Goal: Task Accomplishment & Management: Manage account settings

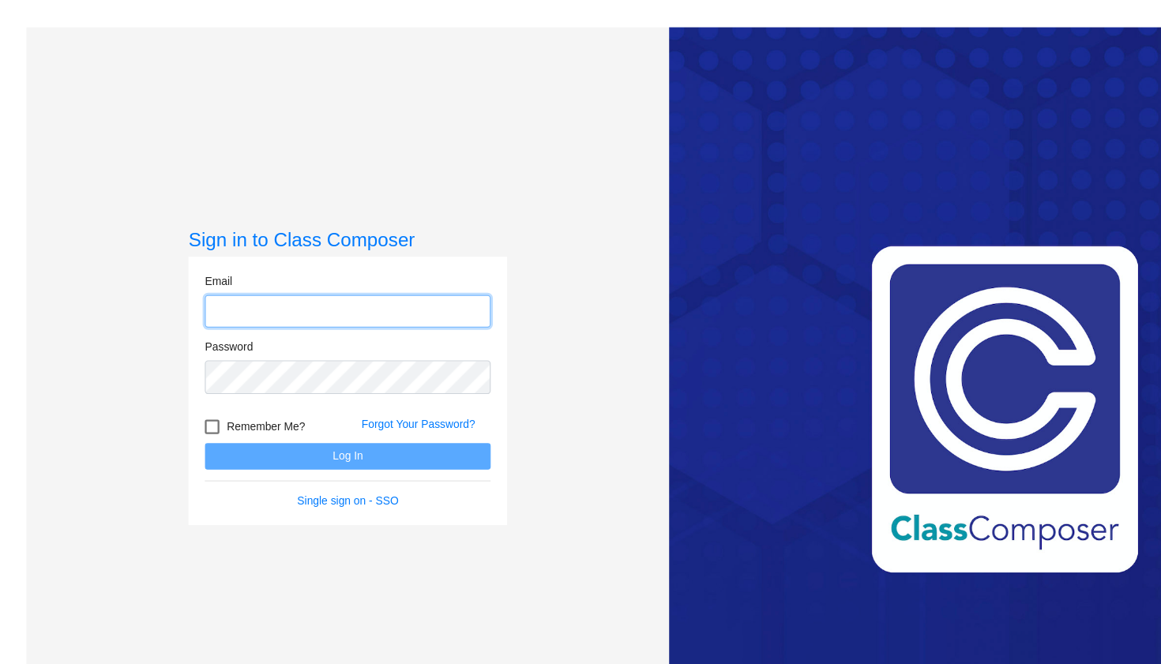
type input "[EMAIL_ADDRESS][DOMAIN_NAME]"
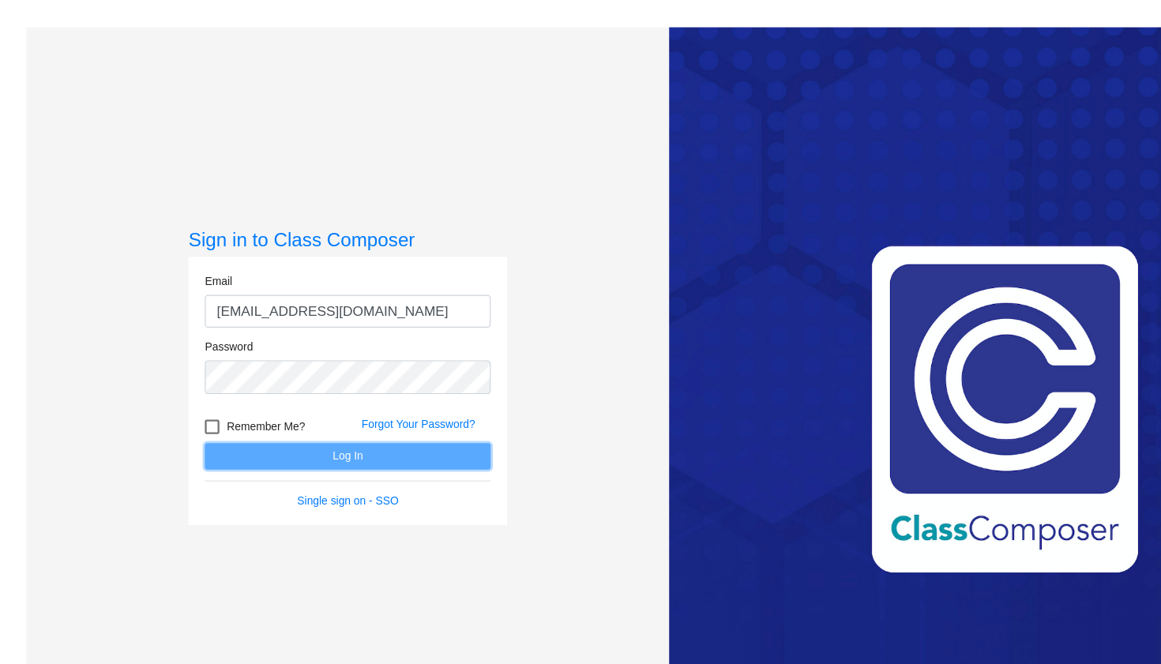
click at [310, 390] on button "Log In" at bounding box center [302, 396] width 248 height 23
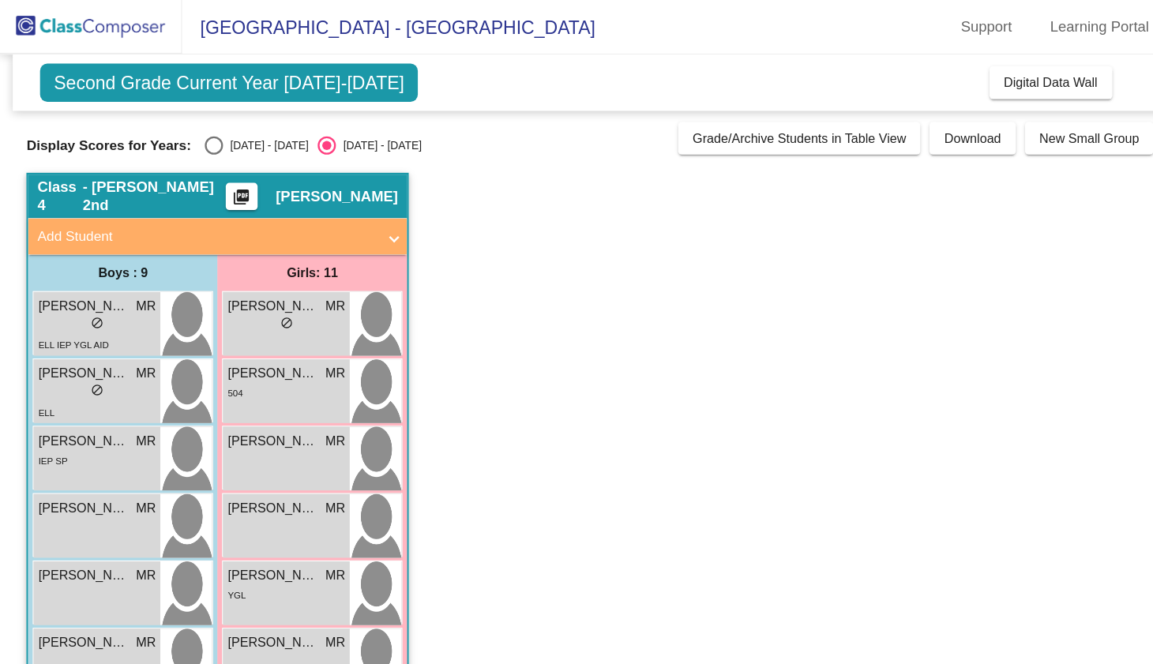
click at [182, 126] on div "Select an option" at bounding box center [186, 126] width 16 height 16
click at [185, 134] on input "[DATE] - [DATE]" at bounding box center [185, 134] width 1 height 1
radio input "true"
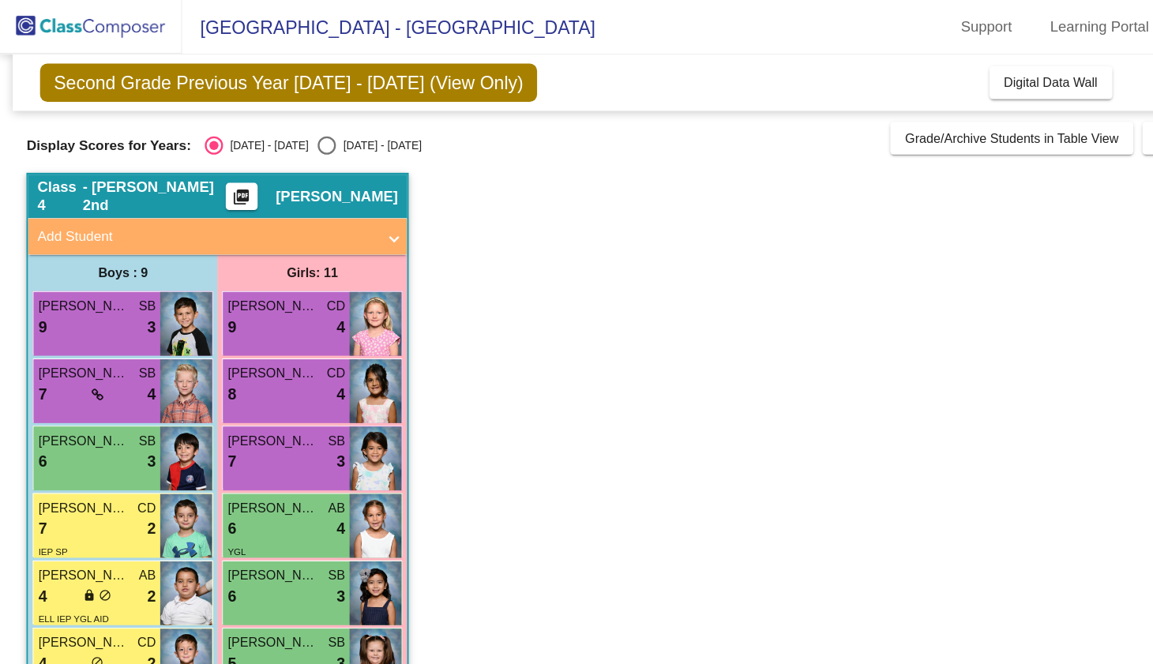
click at [381, 72] on span "Second Grade Previous Year [DATE] - [DATE] (View Only)" at bounding box center [250, 71] width 431 height 33
click at [897, 79] on button "Digital Data Wall" at bounding box center [911, 72] width 107 height 28
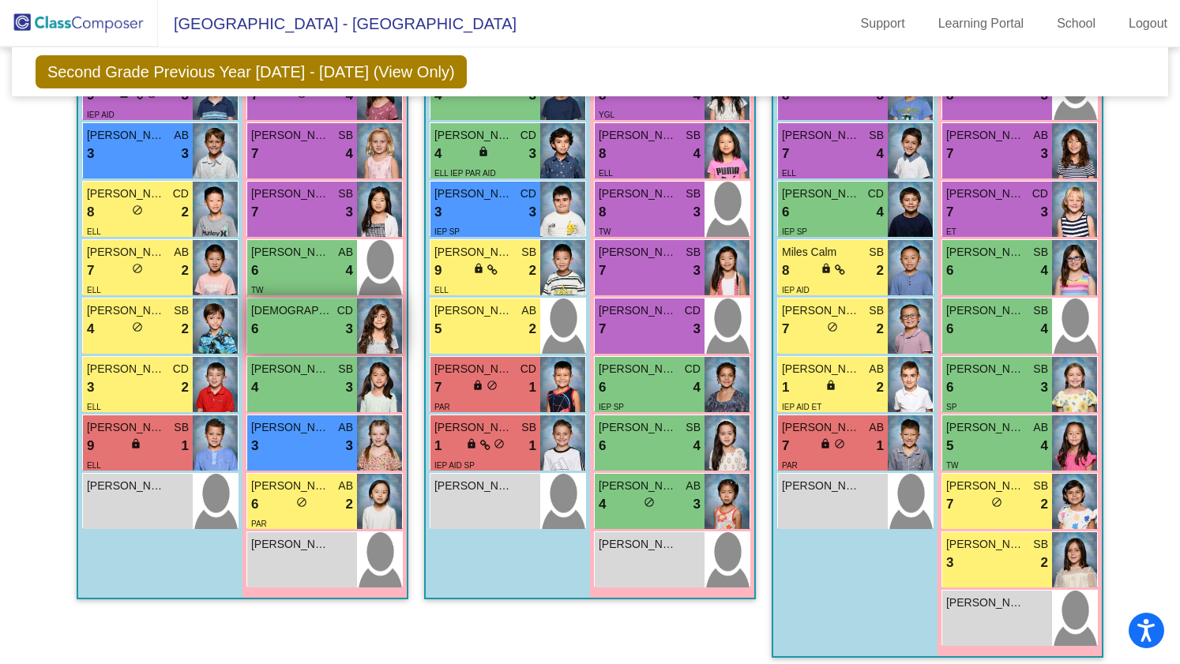
scroll to position [493, 0]
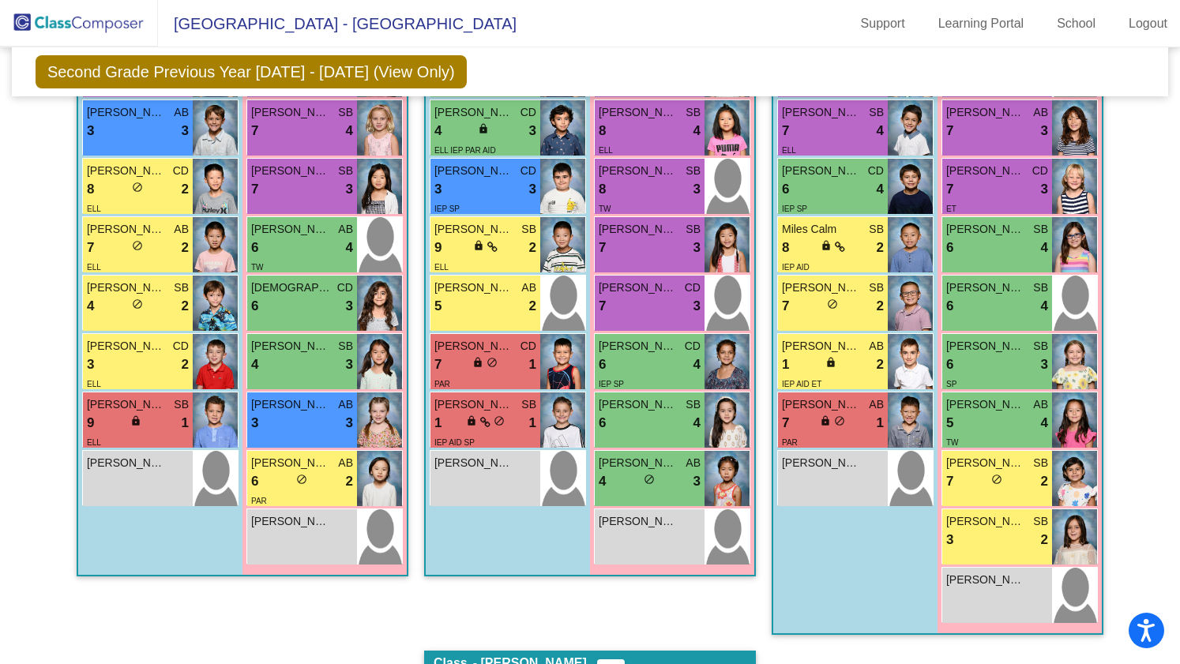
click at [212, 610] on div "Class 1 - [PERSON_NAME] 2nd picture_as_pdf [PERSON_NAME] Add Student First Name…" at bounding box center [243, 281] width 332 height 739
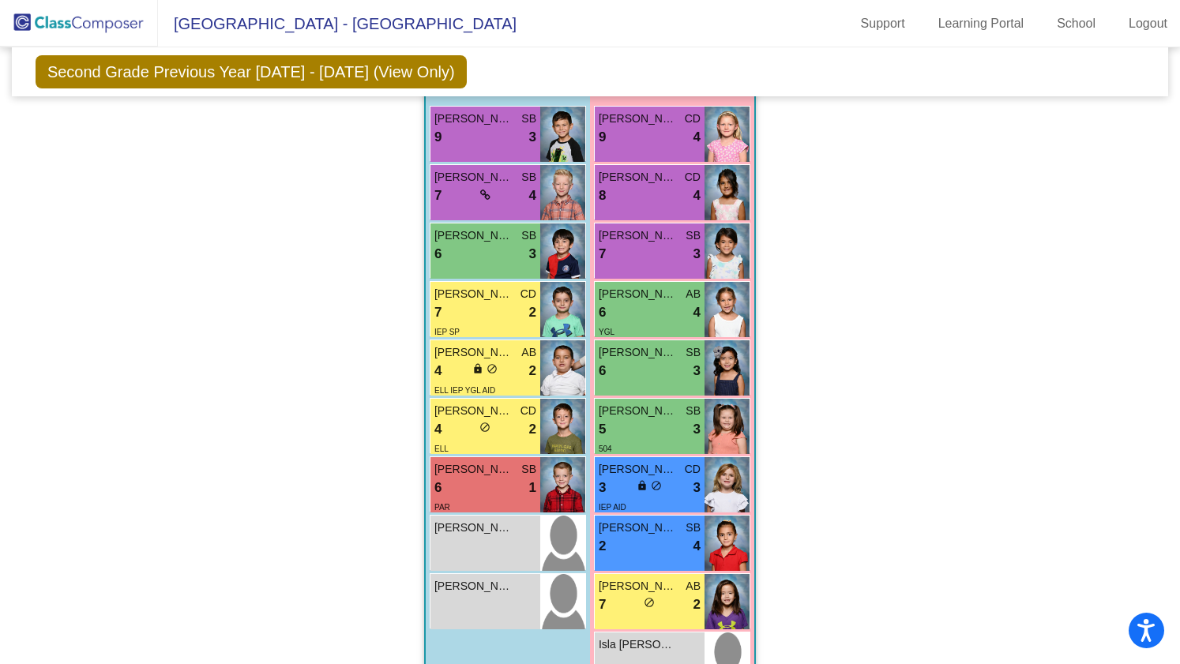
scroll to position [1143, 0]
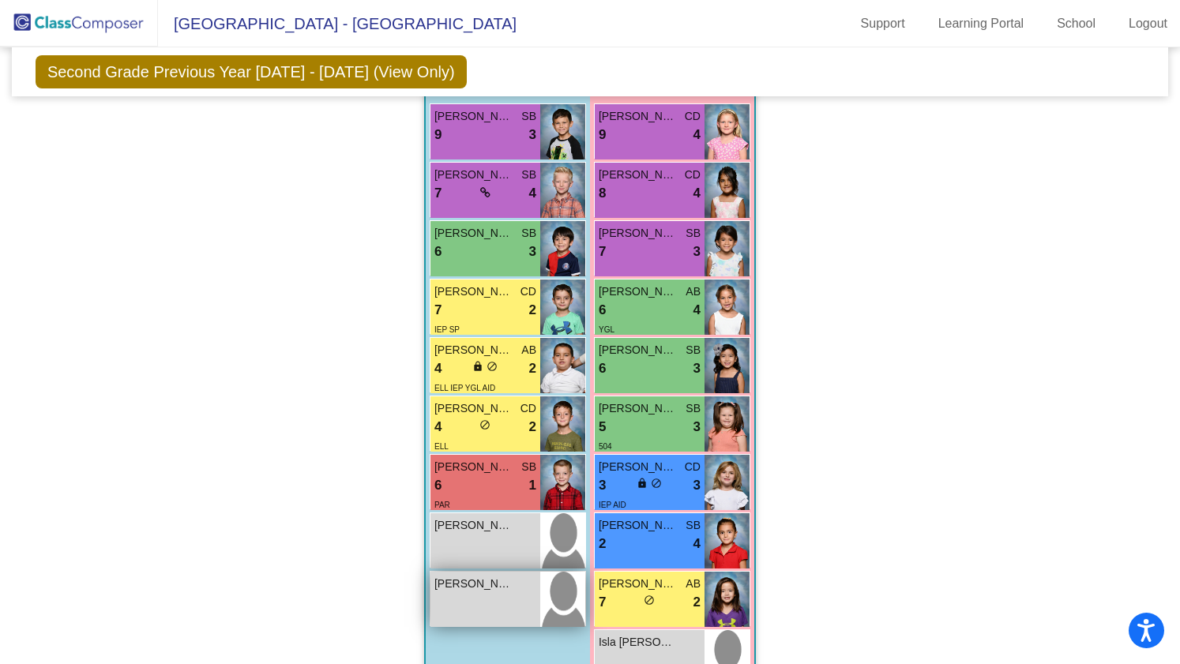
click at [490, 580] on span "[PERSON_NAME]" at bounding box center [473, 584] width 79 height 17
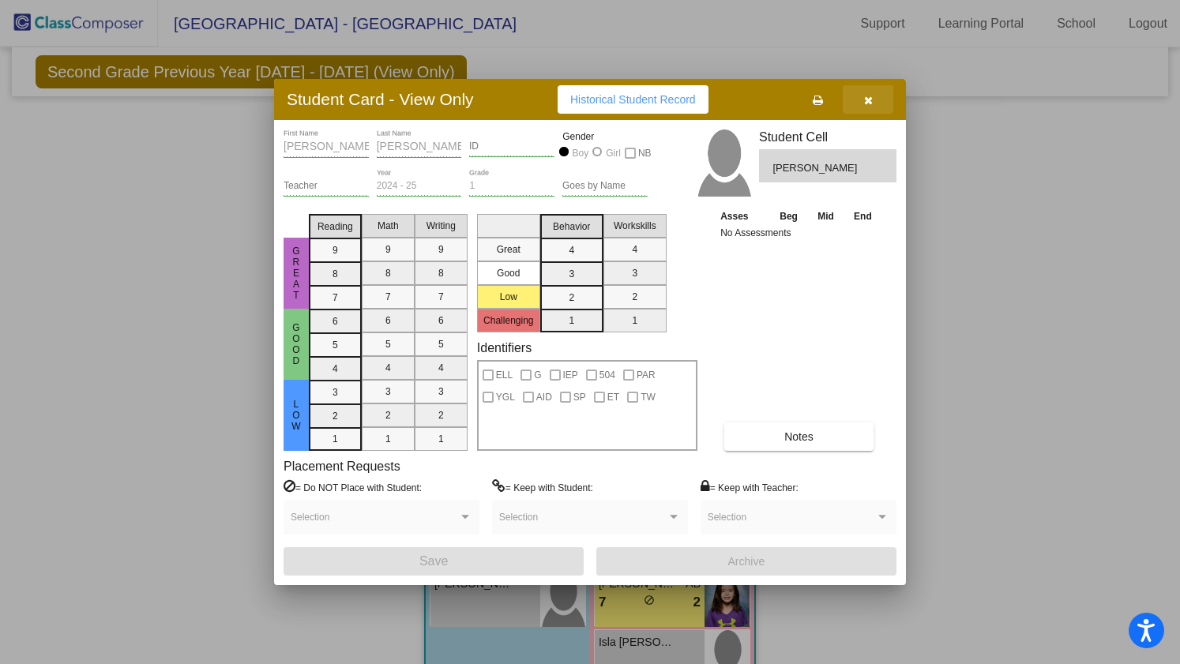
click at [867, 99] on icon "button" at bounding box center [868, 100] width 9 height 11
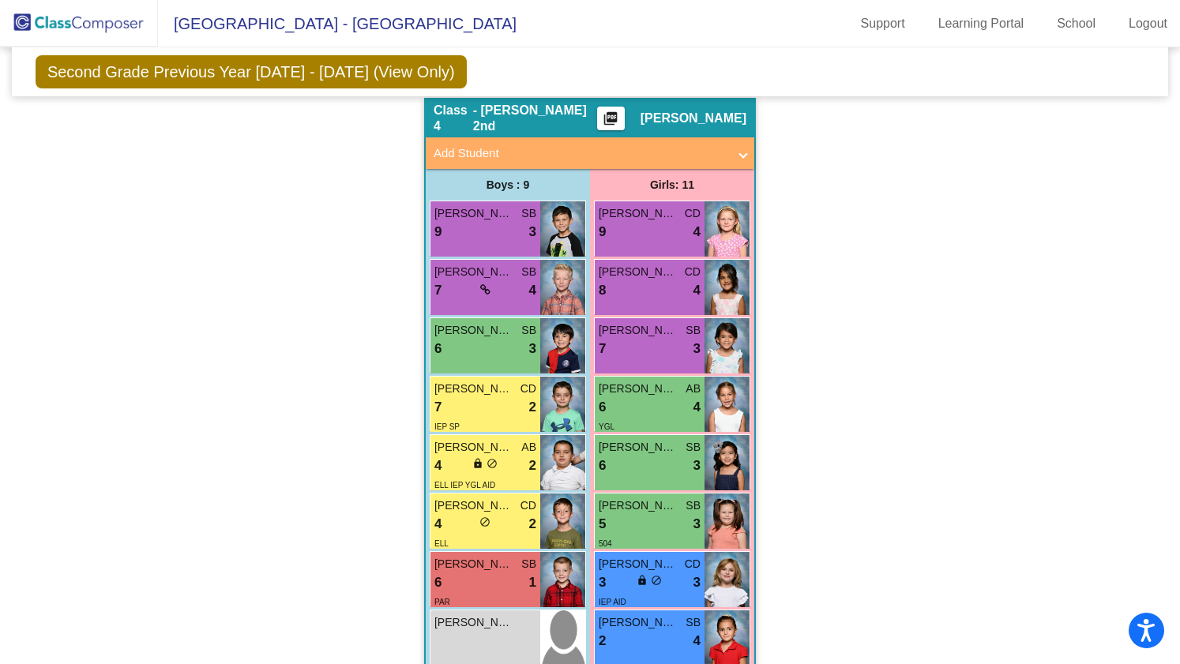
scroll to position [1045, 0]
